Goal: Task Accomplishment & Management: Manage account settings

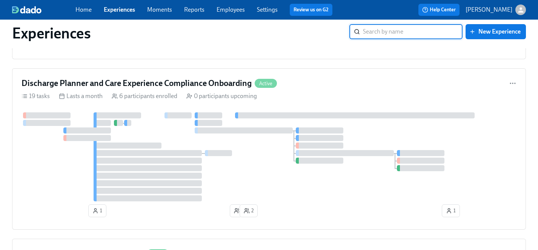
scroll to position [821, 0]
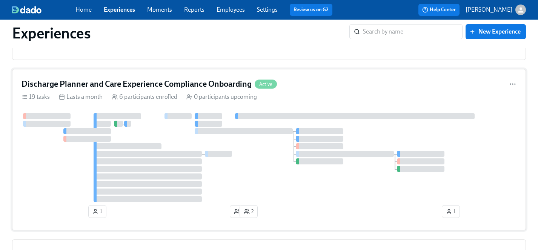
click at [264, 182] on div at bounding box center [269, 157] width 495 height 89
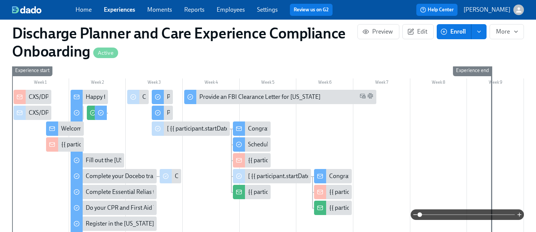
scroll to position [207, 0]
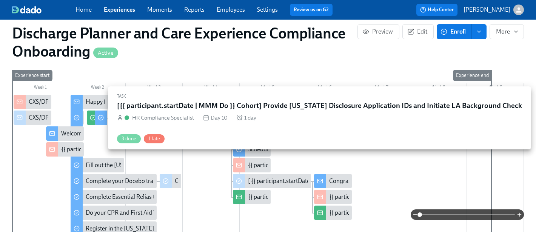
click at [92, 119] on icon at bounding box center [93, 118] width 6 height 6
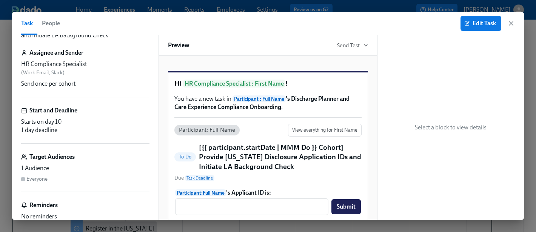
scroll to position [45, 0]
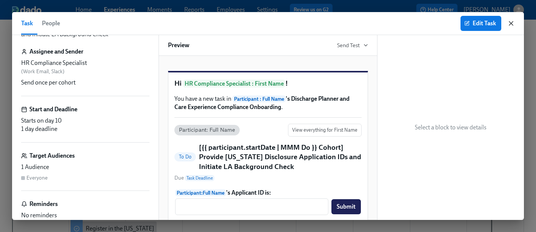
click at [512, 24] on icon "button" at bounding box center [511, 24] width 8 height 8
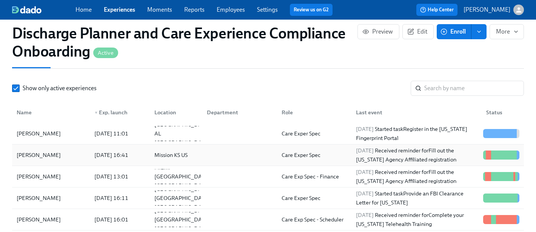
scroll to position [769, 0]
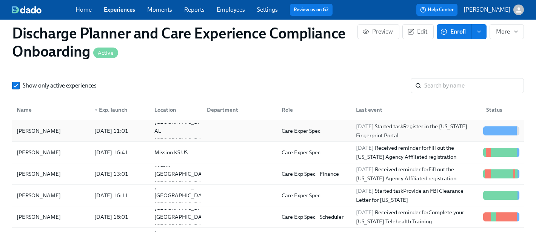
click at [35, 134] on div "[PERSON_NAME]" at bounding box center [39, 130] width 50 height 9
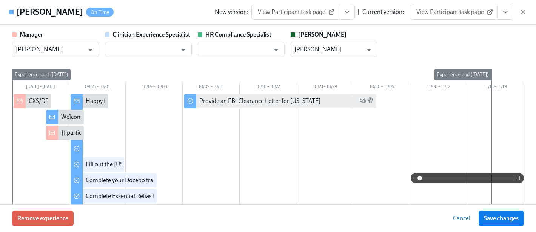
scroll to position [0, 0]
click at [215, 49] on input "text" at bounding box center [235, 48] width 68 height 15
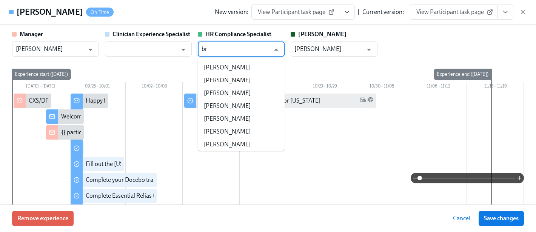
type input "b"
type input "[PERSON_NAME]"
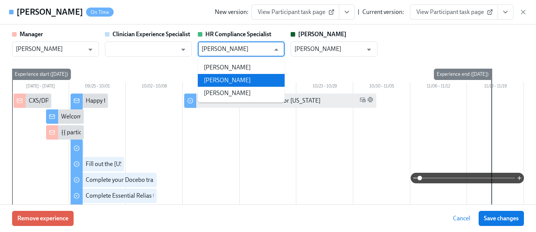
click at [244, 81] on li "[PERSON_NAME]" at bounding box center [241, 80] width 87 height 13
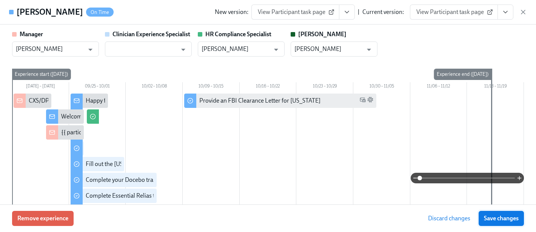
click at [505, 216] on span "Save changes" at bounding box center [501, 219] width 35 height 8
type input "[PERSON_NAME]"
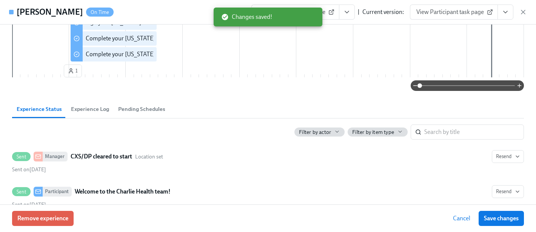
scroll to position [221, 0]
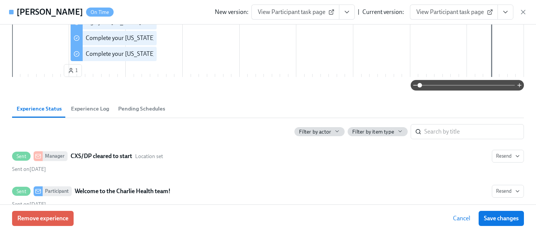
click at [86, 107] on span "Experience Log" at bounding box center [90, 108] width 38 height 9
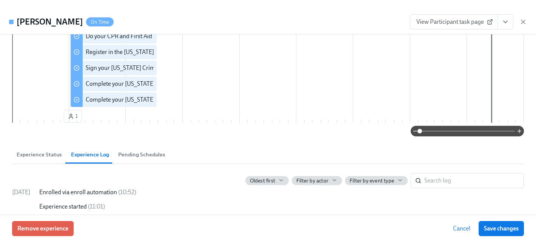
scroll to position [210, 0]
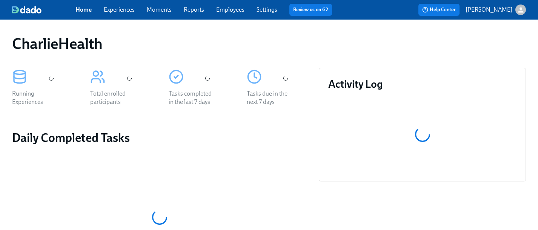
click at [117, 10] on link "Experiences" at bounding box center [119, 9] width 31 height 7
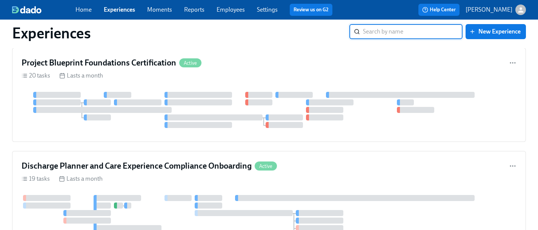
scroll to position [666, 0]
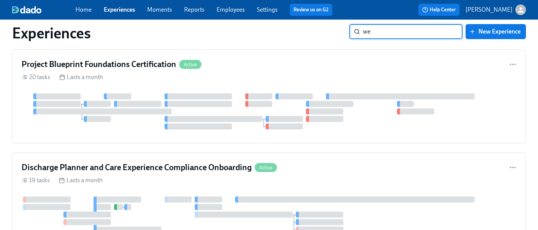
type input "wes"
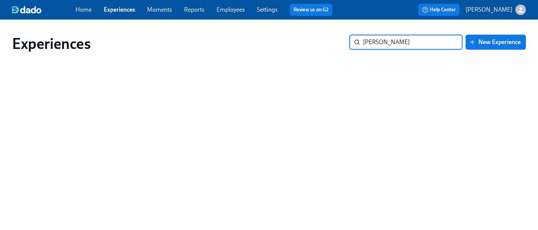
scroll to position [0, 0]
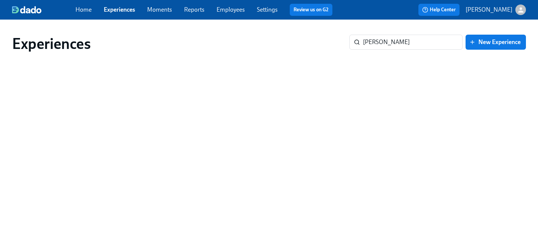
click at [224, 9] on link "Employees" at bounding box center [231, 9] width 28 height 7
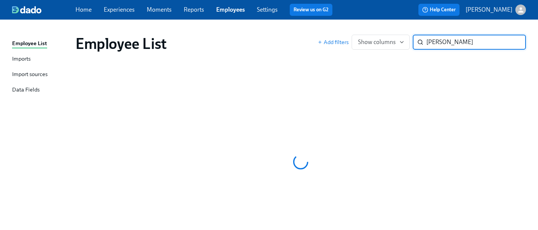
type input "wes s"
drag, startPoint x: 315, startPoint y: 127, endPoint x: 192, endPoint y: 17, distance: 165.1
click at [315, 127] on div at bounding box center [300, 162] width 450 height 189
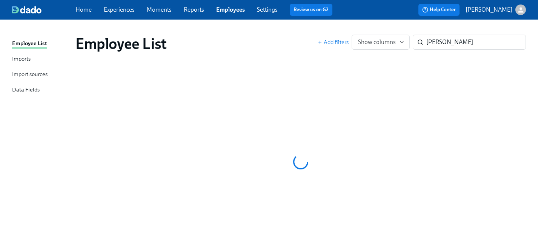
click at [110, 14] on div "Home Experiences Moments Reports Employees Settings Review us on G2" at bounding box center [206, 10] width 263 height 12
click at [115, 11] on link "Experiences" at bounding box center [119, 9] width 31 height 7
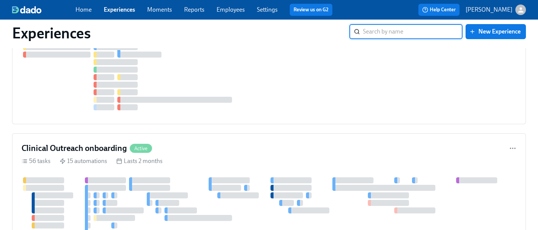
scroll to position [1674, 0]
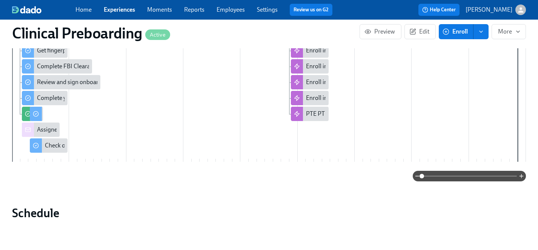
scroll to position [147, 0]
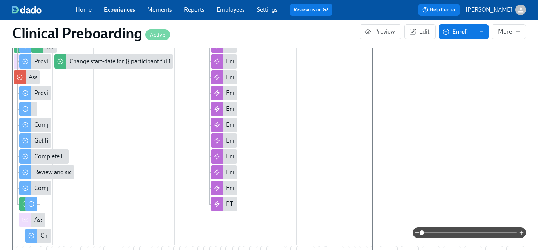
scroll to position [322, 0]
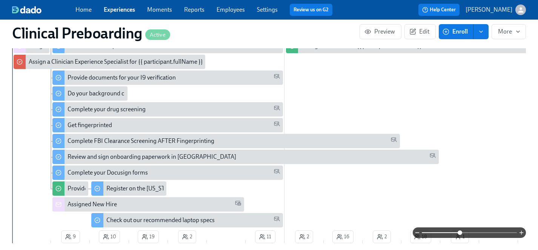
drag, startPoint x: 422, startPoint y: 233, endPoint x: 460, endPoint y: 233, distance: 37.7
click at [460, 233] on span at bounding box center [460, 232] width 5 height 5
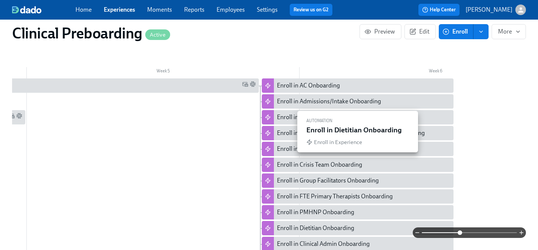
scroll to position [237, 0]
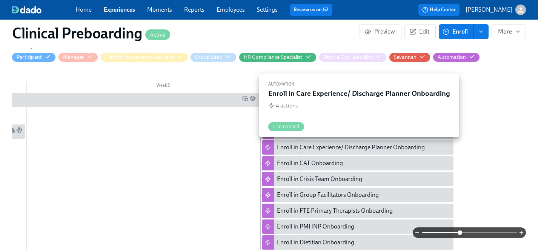
click at [310, 149] on div "Enroll in Care Experience/ Discharge Planner Onboarding" at bounding box center [351, 147] width 148 height 8
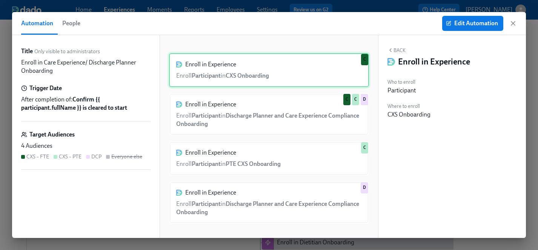
click at [292, 68] on div "Enroll in Experience Enroll Participant in CXS Onboarding C" at bounding box center [269, 70] width 200 height 34
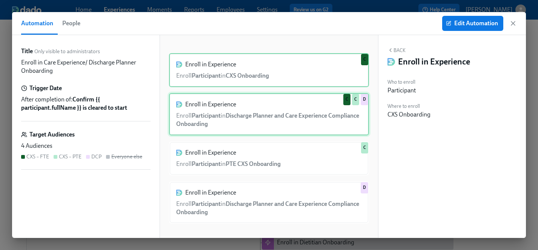
click at [281, 121] on div "Enroll in Experience Enroll Participant in Discharge Planner and Care Experienc…" at bounding box center [269, 114] width 200 height 42
click at [292, 75] on div "Enroll in Experience Enroll Participant in CXS Onboarding C" at bounding box center [269, 70] width 200 height 34
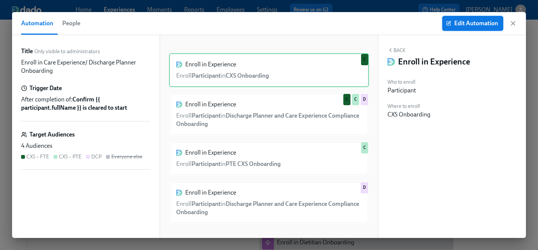
click at [458, 25] on span "Edit Automation" at bounding box center [472, 24] width 51 height 8
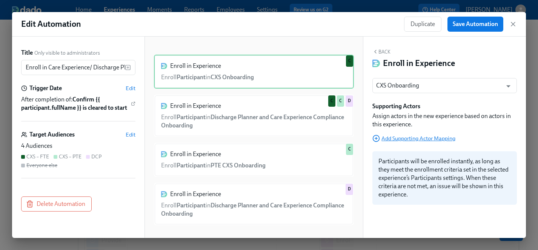
click at [423, 138] on span "Add Supporting Actor Mapping" at bounding box center [413, 139] width 83 height 8
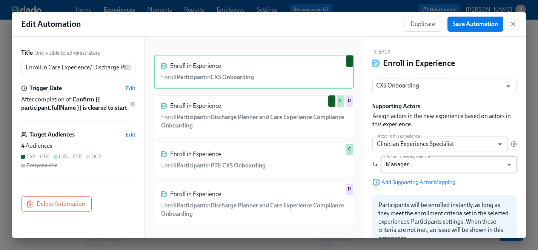
click at [418, 164] on body "Home Experiences Moments Reports Employees Settings Review us on G2 Help Center…" at bounding box center [269, 231] width 538 height 462
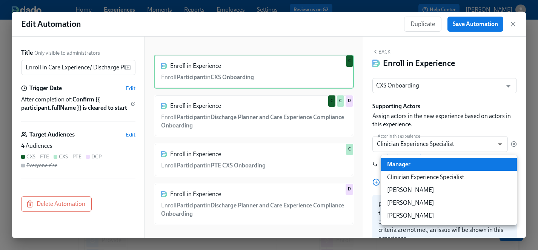
click at [423, 179] on li "Clinician Experience Specialist" at bounding box center [449, 177] width 136 height 13
type input "clinicianExperienceSpecialist"
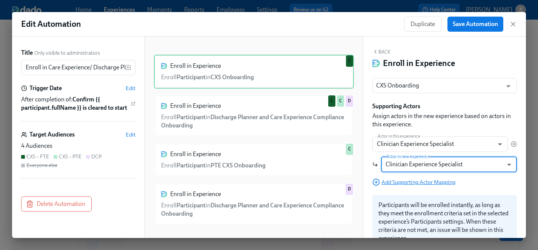
click at [392, 181] on span "Add Supporting Actor Mapping" at bounding box center [413, 182] width 83 height 8
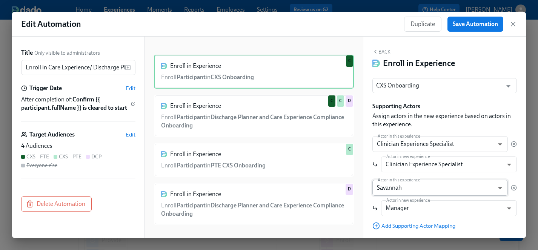
click at [400, 189] on body "Home Experiences Moments Reports Employees Settings Review us on G2 Help Center…" at bounding box center [269, 231] width 538 height 462
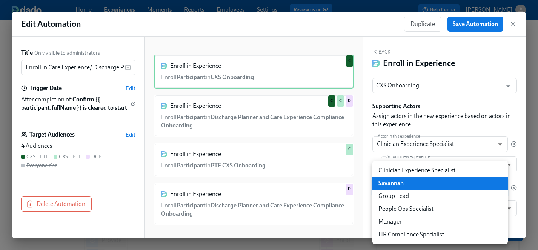
click at [407, 232] on li "HR Compliance Specialist" at bounding box center [439, 234] width 135 height 13
type input "hrComplianceSpecialist"
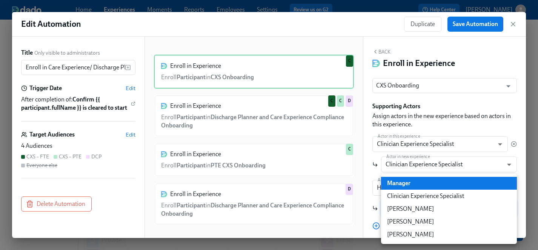
click at [409, 209] on body "Home Experiences Moments Reports Employees Settings Review us on G2 Help Center…" at bounding box center [269, 231] width 538 height 462
click at [367, 201] on div at bounding box center [269, 125] width 538 height 250
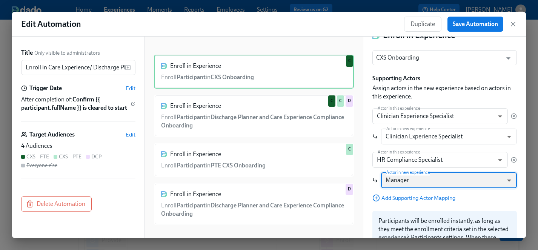
scroll to position [37, 0]
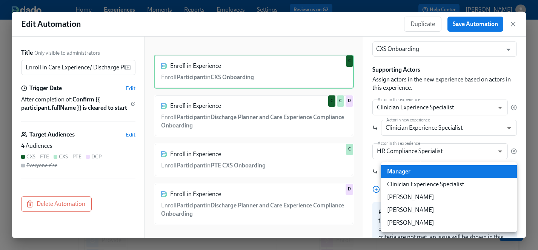
click at [410, 174] on body "Home Experiences Moments Reports Employees Settings Review us on G2 Help Center…" at bounding box center [269, 231] width 538 height 462
click at [370, 199] on div at bounding box center [269, 125] width 538 height 250
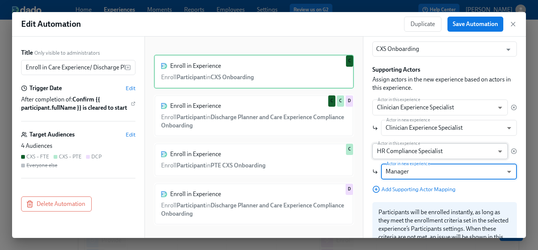
click at [421, 147] on body "Home Experiences Moments Reports Employees Settings Review us on G2 Help Center…" at bounding box center [269, 231] width 538 height 462
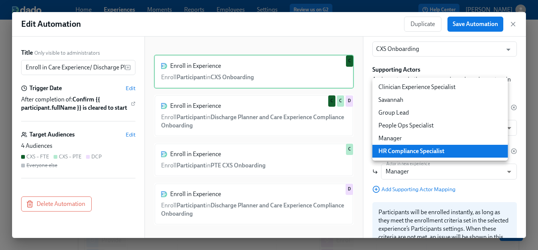
click at [435, 185] on div at bounding box center [269, 125] width 538 height 250
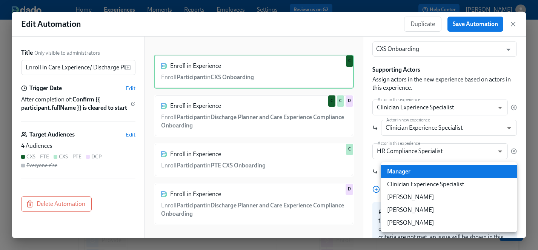
click at [426, 173] on body "Home Experiences Moments Reports Employees Settings Review us on G2 Help Center…" at bounding box center [269, 231] width 538 height 462
click at [366, 201] on div at bounding box center [269, 125] width 538 height 250
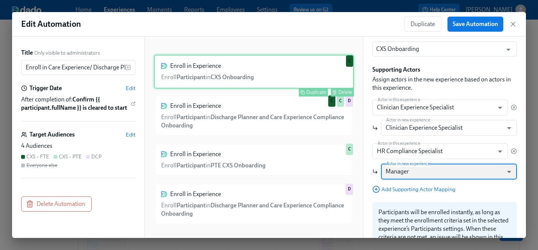
click at [260, 75] on div "Enroll in Experience Enroll Participant in CXS Onboarding Duplicate Delete C" at bounding box center [254, 72] width 200 height 34
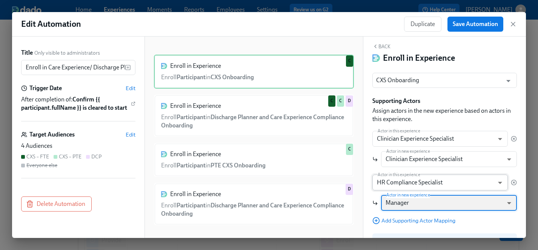
scroll to position [0, 0]
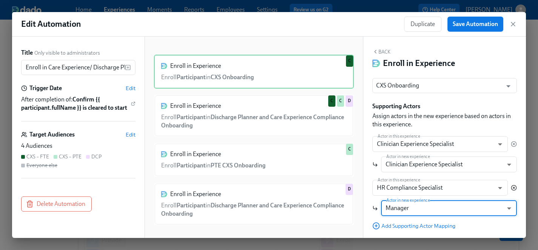
click at [515, 187] on icon "button" at bounding box center [514, 188] width 6 height 6
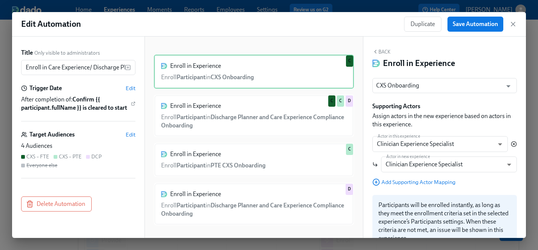
click at [513, 144] on icon "button" at bounding box center [514, 144] width 6 height 6
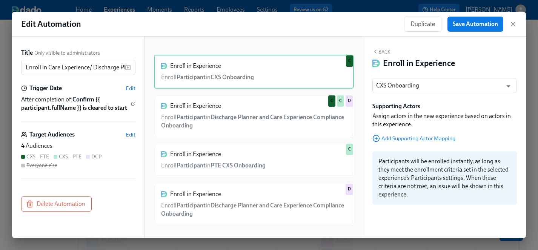
click at [478, 54] on div "Back Enroll in Experience" at bounding box center [444, 59] width 144 height 20
click at [386, 51] on button "Back" at bounding box center [381, 52] width 18 height 6
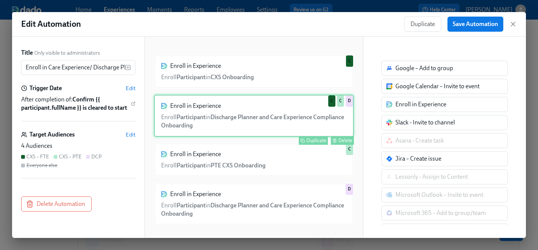
click at [278, 113] on div "Enroll in Experience Enroll Participant in Discharge Planner and Care Experienc…" at bounding box center [254, 116] width 200 height 42
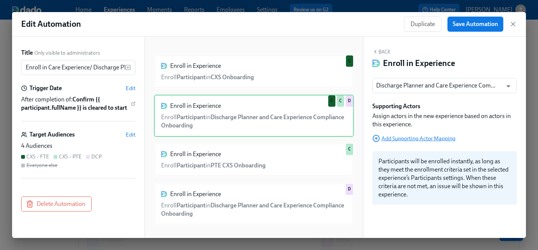
click at [390, 139] on span "Add Supporting Actor Mapping" at bounding box center [413, 139] width 83 height 8
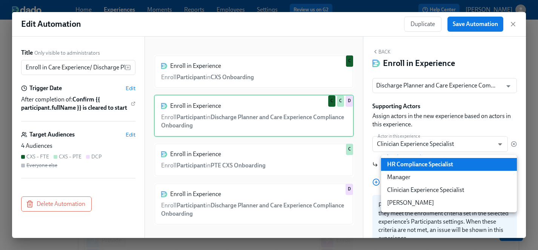
click at [412, 165] on body "Home Experiences Moments Reports Employees Settings Review us on G2 Help Center…" at bounding box center [269, 231] width 538 height 462
click at [417, 190] on li "Clinician Experience Specialist" at bounding box center [449, 190] width 136 height 13
type input "clinicianExperienceSpecialist"
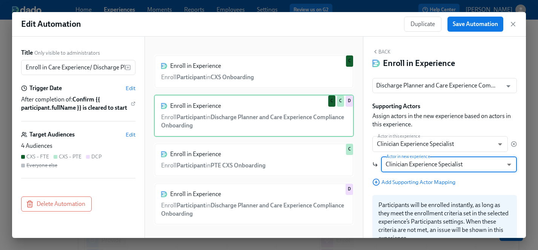
click at [396, 177] on div "Supporting Actors Assign actors in the new experience based on actors in this e…" at bounding box center [444, 144] width 144 height 84
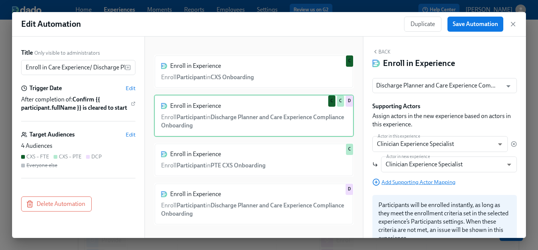
click at [396, 184] on span "Add Supporting Actor Mapping" at bounding box center [413, 182] width 83 height 8
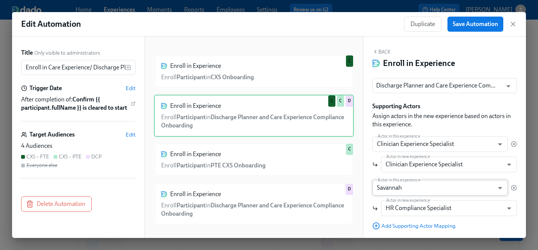
click at [416, 187] on body "Home Experiences Moments Reports Employees Settings Review us on G2 Help Center…" at bounding box center [269, 231] width 538 height 462
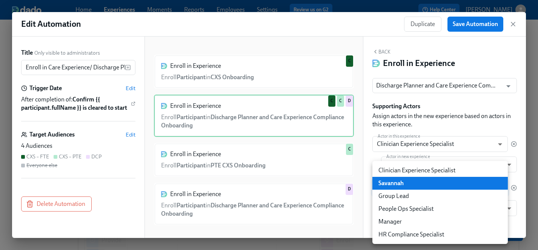
click at [418, 232] on li "HR Compliance Specialist" at bounding box center [439, 234] width 135 height 13
type input "hrComplianceSpecialist"
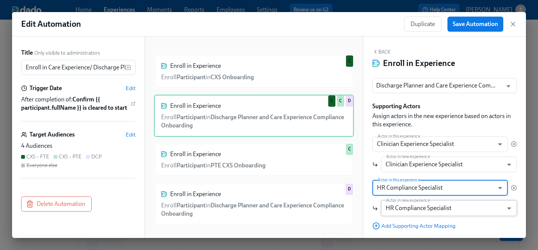
click at [418, 209] on body "Home Experiences Moments Reports Employees Settings Review us on G2 Help Center…" at bounding box center [269, 231] width 538 height 462
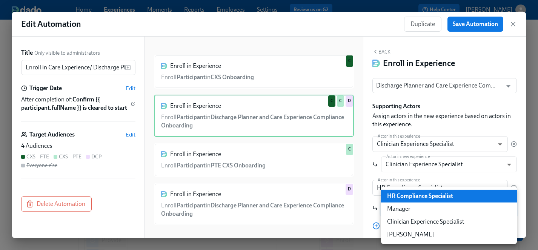
click at [372, 215] on div at bounding box center [269, 125] width 538 height 250
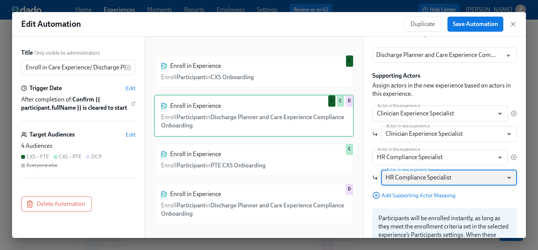
scroll to position [45, 0]
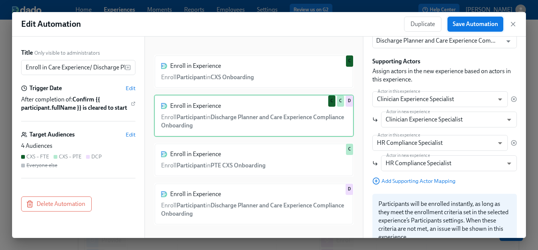
click at [464, 23] on span "Save Automation" at bounding box center [475, 24] width 45 height 8
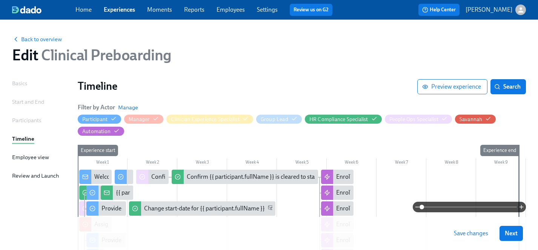
click at [469, 234] on span "Save changes" at bounding box center [471, 234] width 34 height 8
click at [512, 233] on span "Next" at bounding box center [511, 234] width 13 height 8
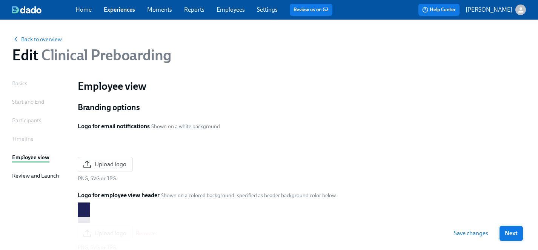
click at [505, 234] on span "Next" at bounding box center [511, 234] width 13 height 8
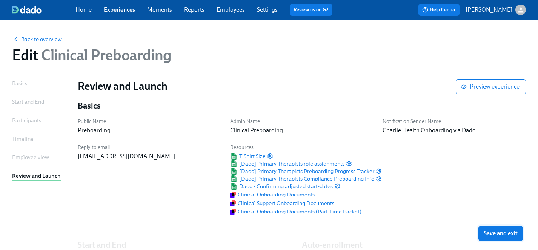
click at [506, 232] on span "Save and exit" at bounding box center [501, 234] width 34 height 8
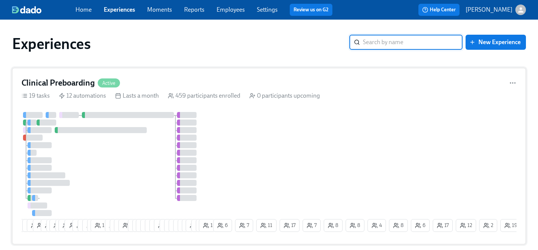
click at [261, 151] on div "9 10 19 2 11 2 16 2 18 1 12 6 6 3 14 8 1 6 8 4 2 23 21 13 11 12 3 3 4 7 3 6 24 …" at bounding box center [269, 173] width 495 height 123
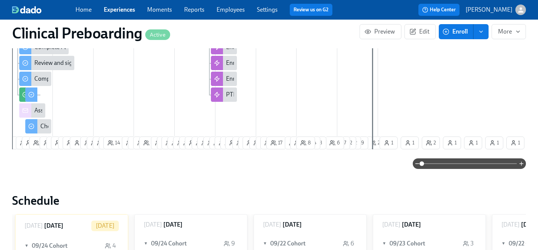
scroll to position [405, 0]
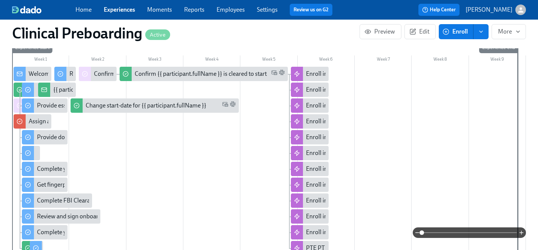
scroll to position [291, 0]
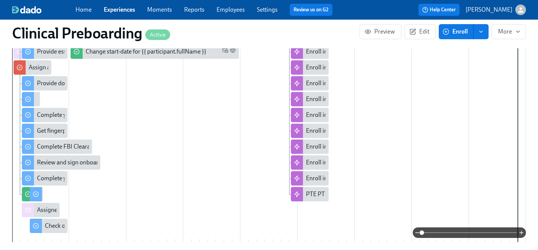
click at [424, 234] on span at bounding box center [421, 232] width 5 height 5
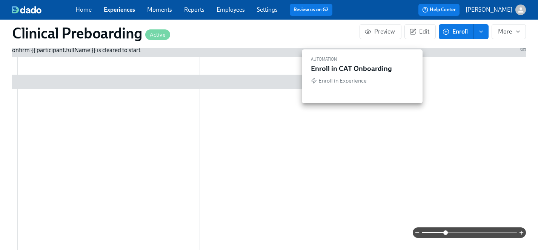
scroll to position [0, 600]
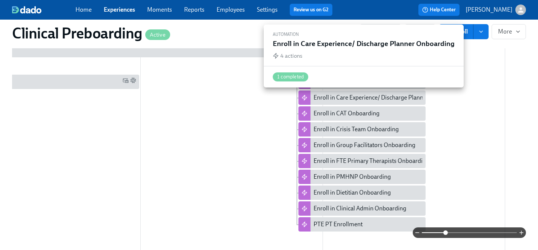
click at [379, 97] on div "Enroll in Care Experience/ Discharge Planner Onboarding" at bounding box center [387, 98] width 148 height 8
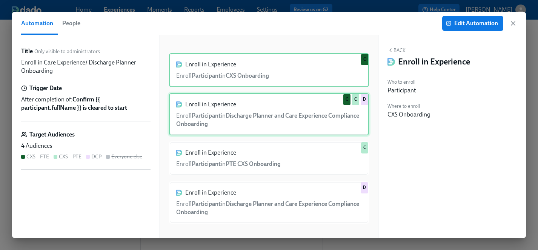
click at [293, 120] on div "Enroll in Experience Enroll Participant in Discharge Planner and Care Experienc…" at bounding box center [269, 114] width 200 height 42
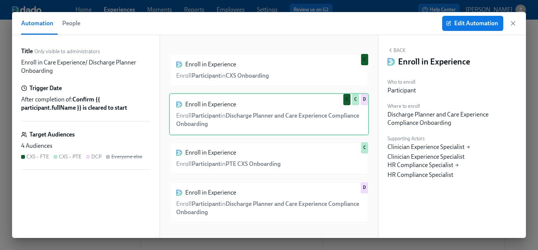
click at [301, 158] on div "Enroll in Experience Enroll Participant in PTE CXS Onboarding C" at bounding box center [269, 158] width 200 height 34
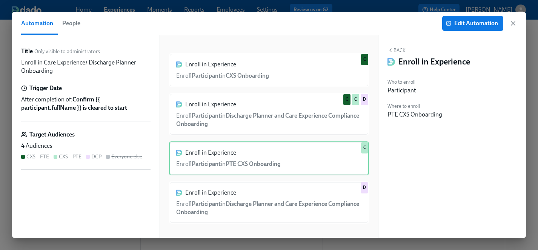
scroll to position [0, 9374]
click at [327, 154] on div "Enroll in Experience Enroll Participant in PTE CXS Onboarding C" at bounding box center [269, 158] width 200 height 34
click at [323, 161] on div "Enroll in Experience Enroll Participant in PTE CXS Onboarding C" at bounding box center [269, 158] width 200 height 34
click at [472, 20] on span "Edit Automation" at bounding box center [472, 24] width 51 height 8
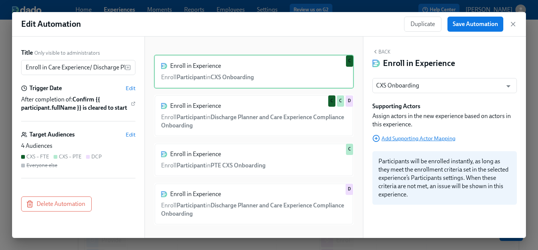
click at [411, 139] on span "Add Supporting Actor Mapping" at bounding box center [413, 139] width 83 height 8
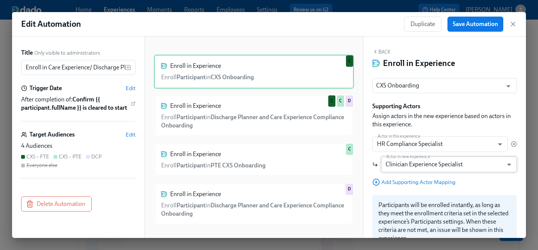
click at [420, 167] on body "Home Experiences Moments Reports Employees Settings Review us on G2 Help Center…" at bounding box center [269, 231] width 538 height 462
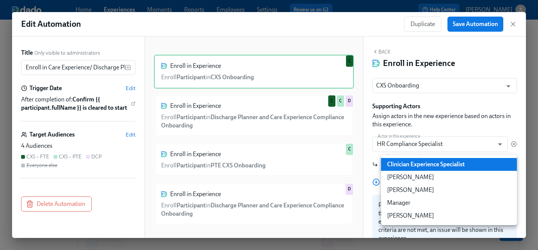
click at [436, 123] on div at bounding box center [269, 125] width 538 height 250
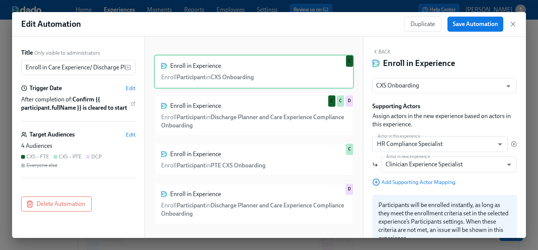
click at [384, 54] on button "Back" at bounding box center [381, 52] width 18 height 6
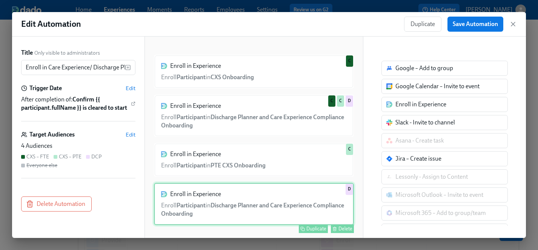
click at [261, 201] on div "Enroll in Experience Enroll Participant in Discharge Planner and Care Experienc…" at bounding box center [254, 204] width 200 height 42
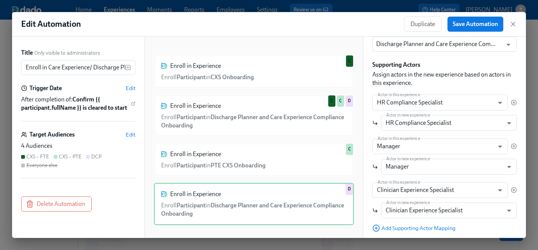
scroll to position [43, 0]
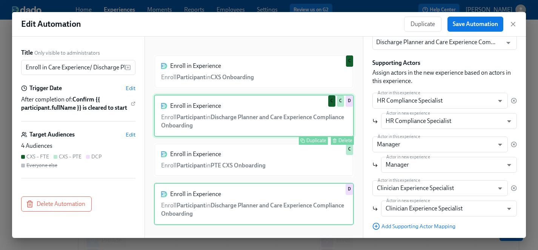
click at [281, 121] on div "Enroll in Experience Enroll Participant in Discharge Planner and Care Experienc…" at bounding box center [254, 116] width 200 height 42
type input "clinicianExperienceSpecialist"
type input "hrComplianceSpecialist"
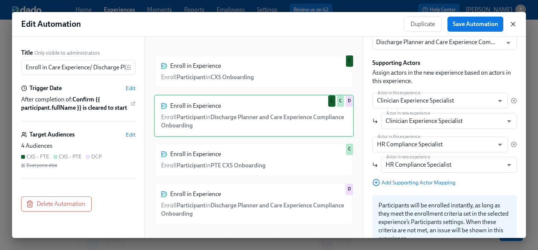
click at [515, 23] on icon "button" at bounding box center [513, 24] width 8 height 8
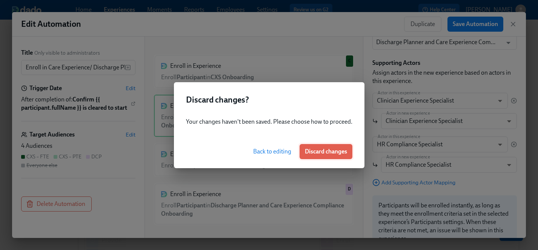
click at [313, 154] on span "Discard changes" at bounding box center [326, 152] width 42 height 8
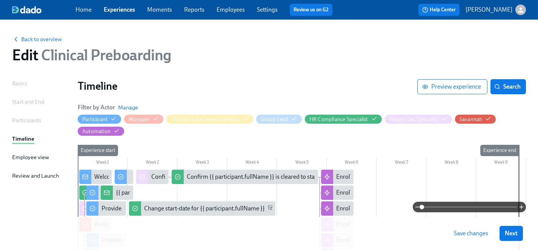
click at [289, 90] on h1 "Timeline" at bounding box center [248, 86] width 340 height 14
click at [467, 234] on span "Save changes" at bounding box center [471, 234] width 34 height 8
click at [509, 235] on span "Next" at bounding box center [511, 234] width 13 height 8
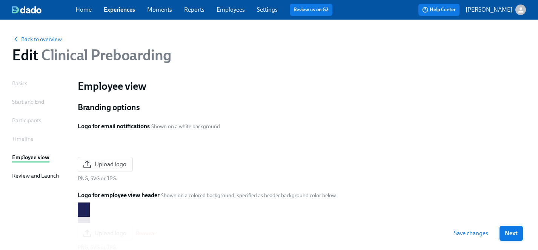
click at [514, 233] on span "Next" at bounding box center [511, 234] width 13 height 8
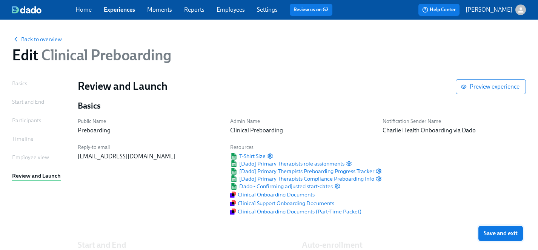
click at [502, 235] on span "Save and exit" at bounding box center [501, 234] width 34 height 8
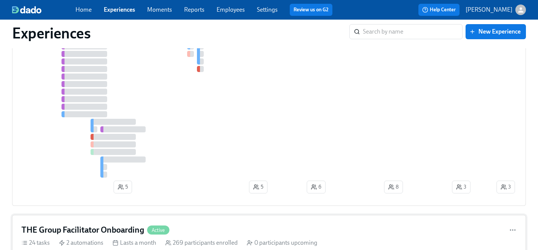
scroll to position [624, 0]
